Goal: Task Accomplishment & Management: Use online tool/utility

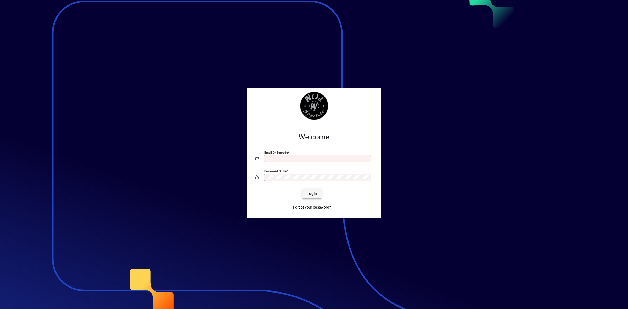
type input "**********"
click at [312, 196] on span "Login" at bounding box center [312, 193] width 11 height 5
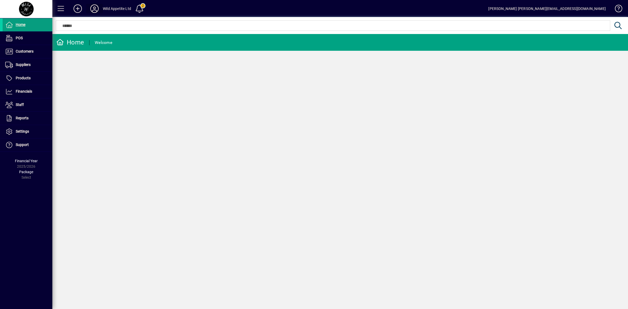
click at [96, 10] on icon at bounding box center [94, 8] width 10 height 8
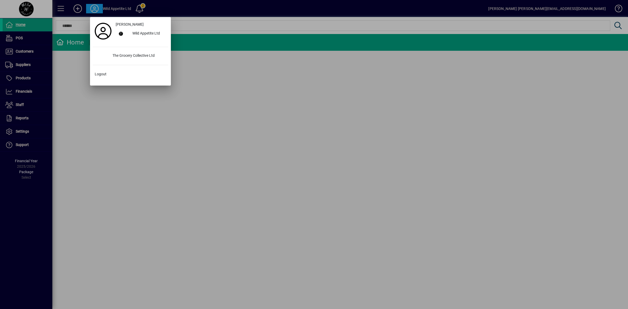
click at [67, 76] on div at bounding box center [314, 154] width 628 height 309
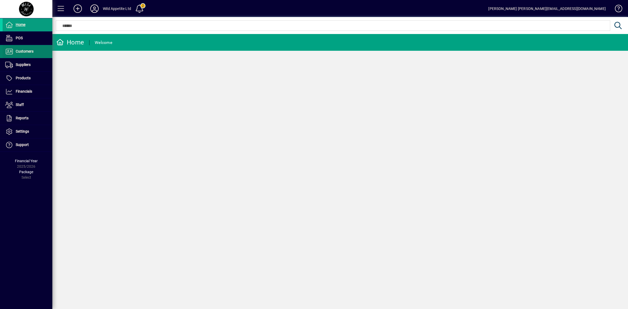
click at [16, 48] on span at bounding box center [28, 51] width 50 height 13
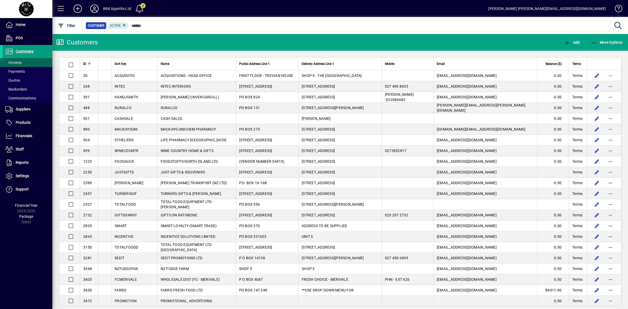
click at [17, 63] on span "Invoices" at bounding box center [13, 62] width 16 height 4
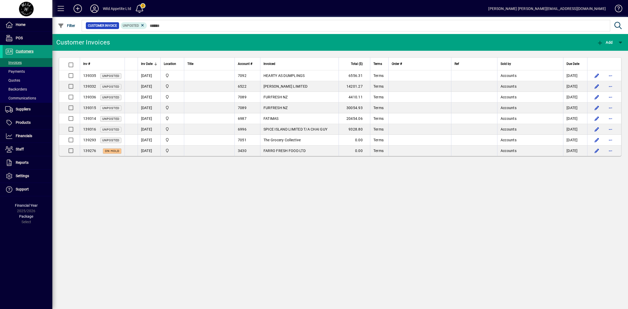
click at [22, 51] on span "Customers" at bounding box center [25, 51] width 18 height 4
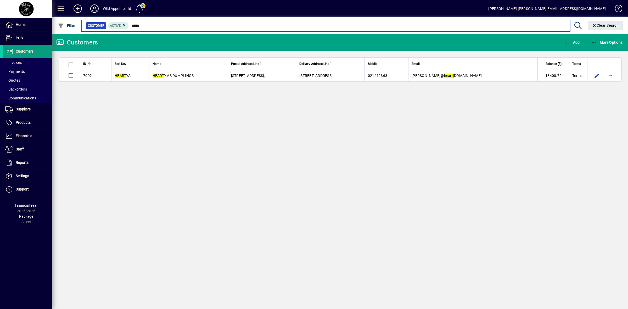
type input "*****"
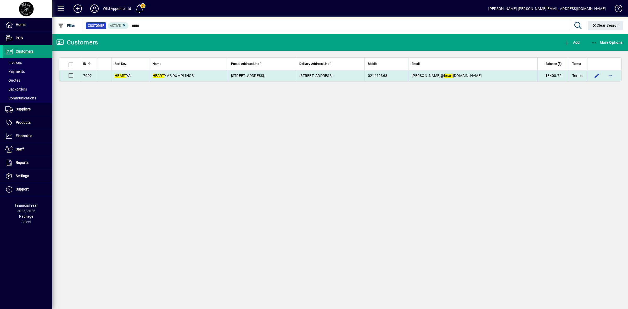
click at [364, 76] on td "[STREET_ADDRESS]," at bounding box center [330, 75] width 69 height 10
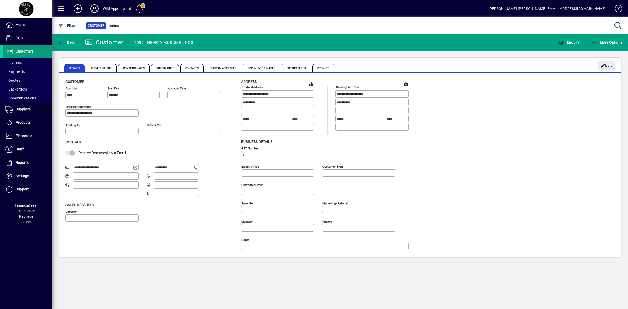
type input "**********"
click at [575, 41] on span "Enquiry" at bounding box center [569, 42] width 22 height 4
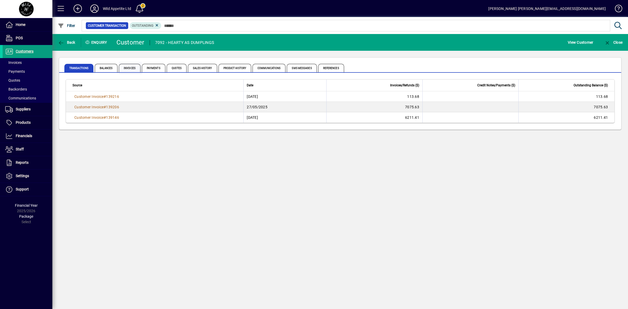
click at [130, 67] on span "Invoices" at bounding box center [130, 68] width 22 height 8
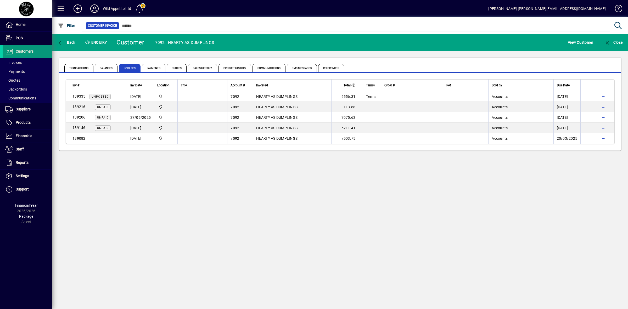
click at [27, 51] on span "Customers" at bounding box center [25, 51] width 18 height 4
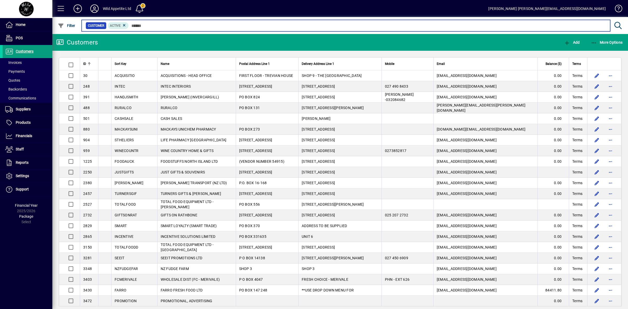
click at [144, 23] on input "text" at bounding box center [368, 25] width 478 height 7
type input "***"
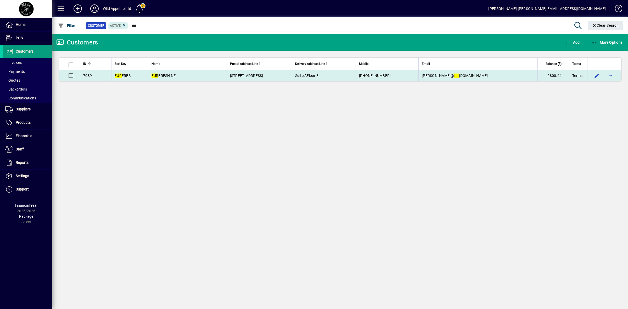
click at [176, 75] on span "FUR FRESH NZ" at bounding box center [164, 76] width 24 height 4
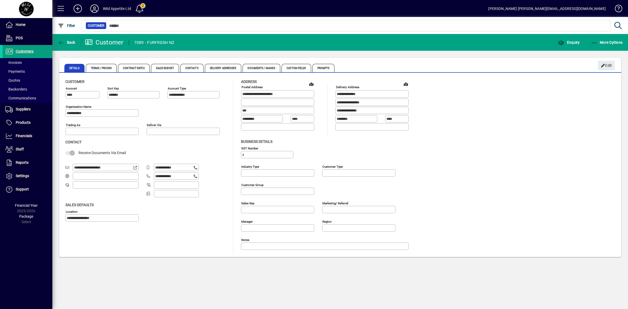
type input "**********"
click at [573, 41] on span "Enquiry" at bounding box center [569, 42] width 22 height 4
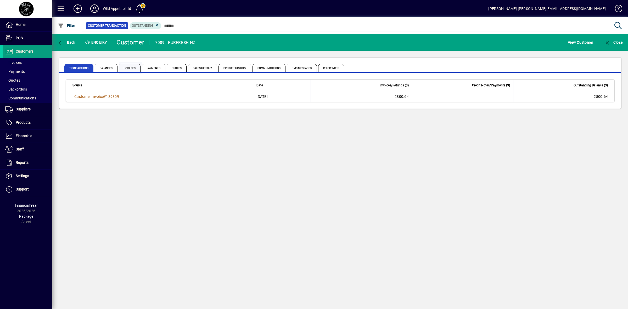
click at [130, 68] on span "Invoices" at bounding box center [130, 68] width 22 height 8
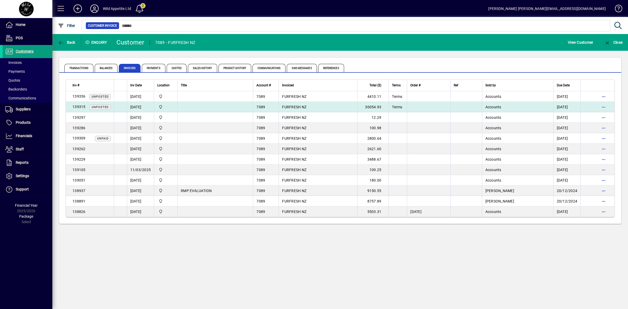
click at [138, 107] on td "[DATE]" at bounding box center [140, 107] width 27 height 10
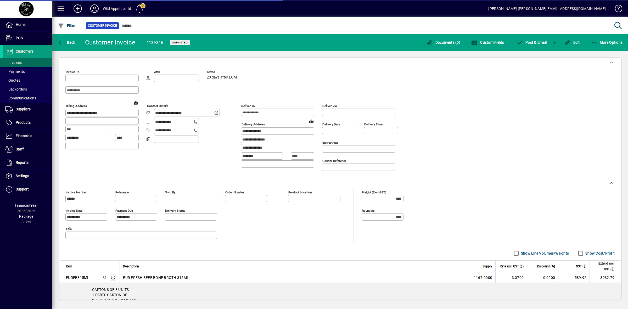
type input "**********"
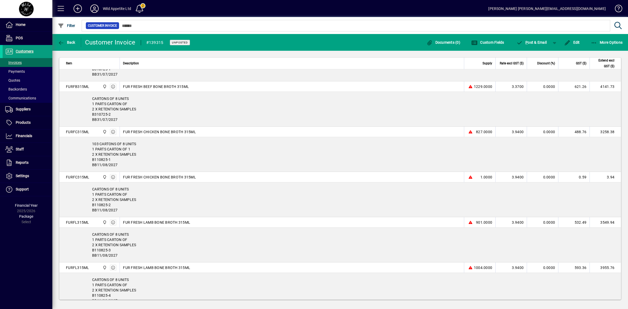
scroll to position [138, 0]
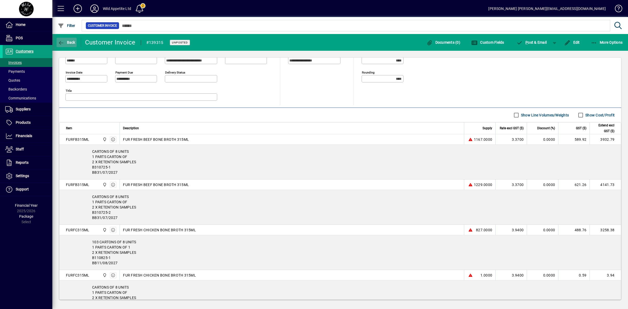
click at [69, 43] on span "Back" at bounding box center [67, 42] width 18 height 4
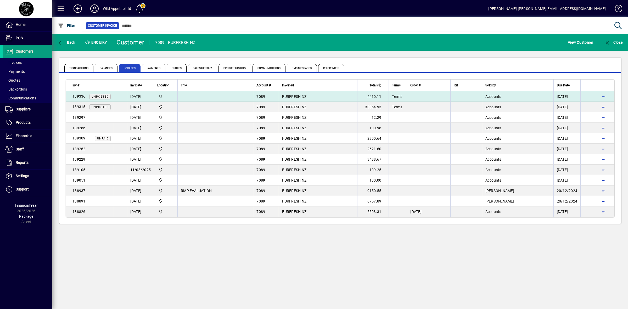
click at [346, 99] on td "FURFRESH NZ" at bounding box center [318, 96] width 79 height 10
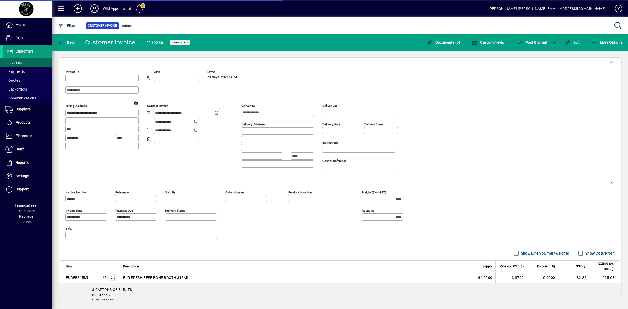
type input "**********"
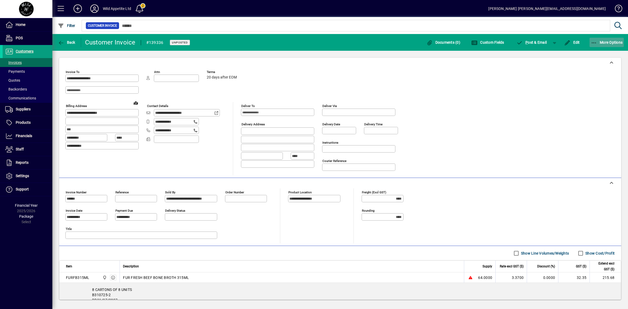
click at [605, 42] on span "More Options" at bounding box center [607, 42] width 32 height 4
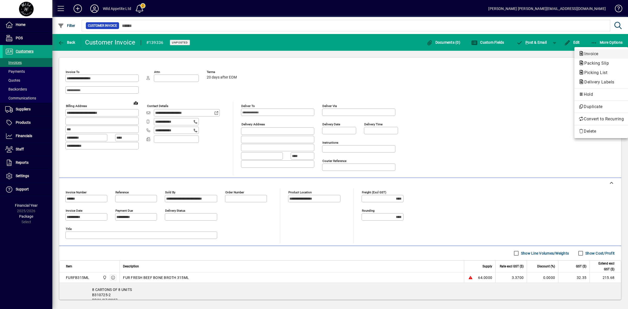
click at [591, 52] on span "Invoice" at bounding box center [590, 53] width 23 height 5
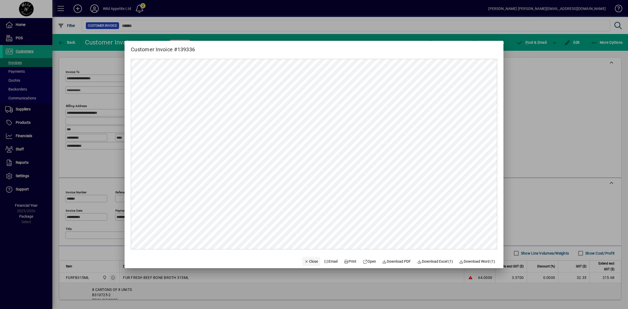
click at [308, 261] on span "Close" at bounding box center [311, 261] width 14 height 5
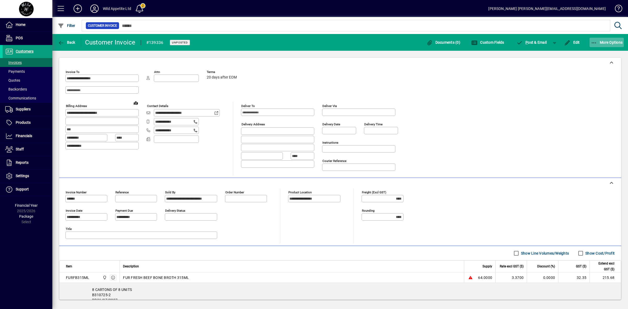
click at [605, 43] on span "More Options" at bounding box center [607, 42] width 32 height 4
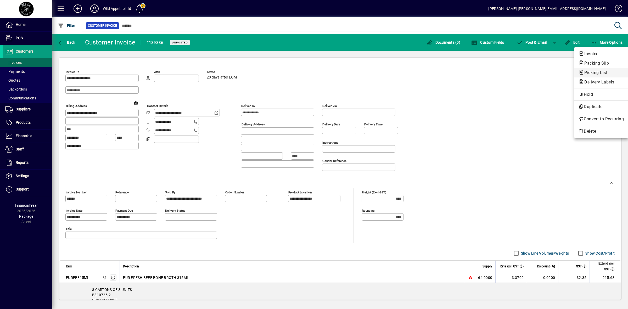
click at [594, 73] on span "Picking List" at bounding box center [594, 72] width 31 height 5
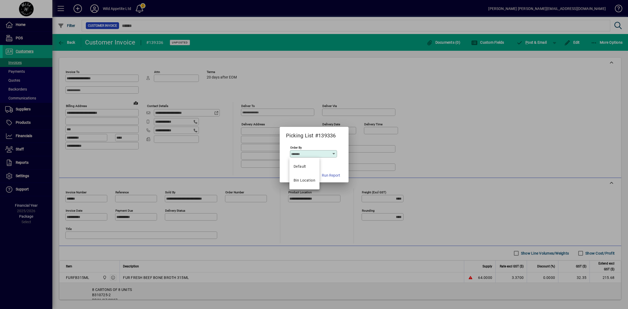
drag, startPoint x: 423, startPoint y: 172, endPoint x: 443, endPoint y: 165, distance: 21.3
click at [424, 172] on div at bounding box center [314, 154] width 628 height 309
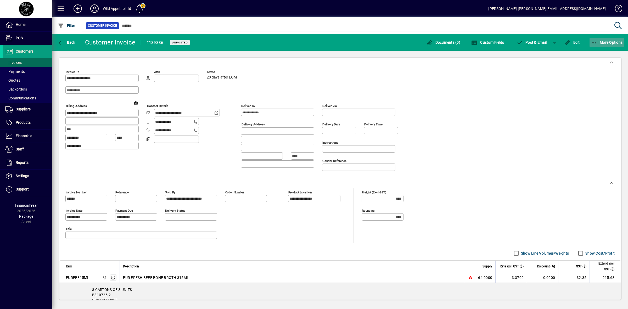
click at [616, 38] on span "button" at bounding box center [607, 42] width 35 height 13
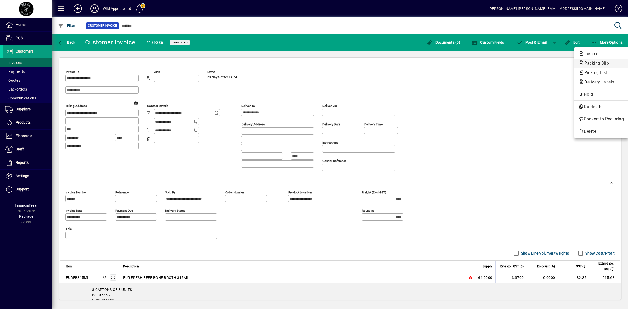
click at [594, 63] on span "Packing Slip" at bounding box center [595, 63] width 33 height 5
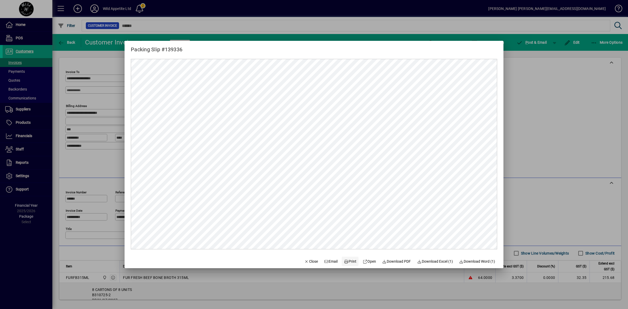
click at [346, 263] on span "Print" at bounding box center [350, 261] width 13 height 5
click at [532, 130] on div at bounding box center [314, 154] width 628 height 309
